Goal: Task Accomplishment & Management: Manage account settings

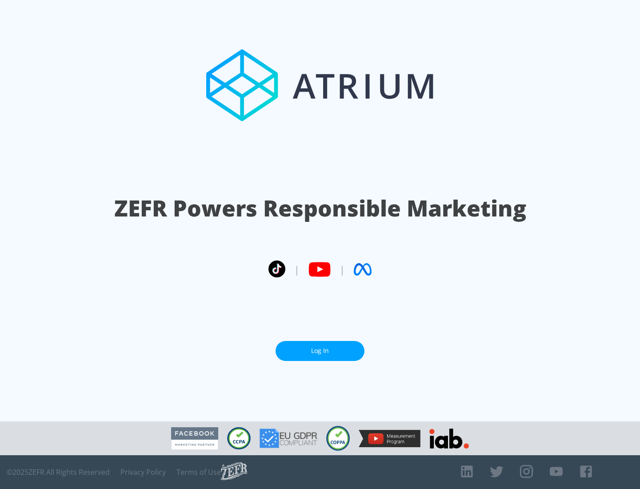
click at [320, 347] on link "Log In" at bounding box center [320, 351] width 89 height 20
